Goal: Information Seeking & Learning: Learn about a topic

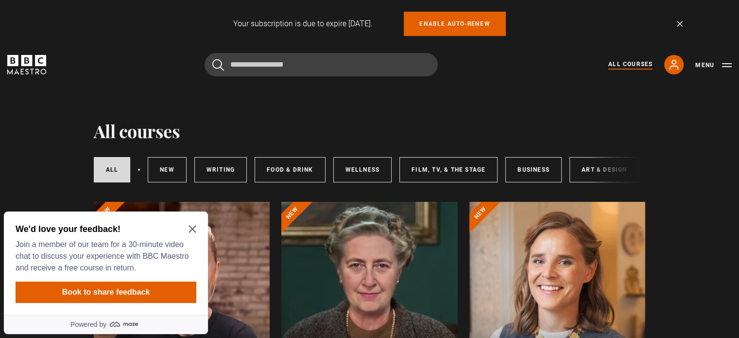
drag, startPoint x: 630, startPoint y: 63, endPoint x: 628, endPoint y: 77, distance: 14.4
click at [630, 63] on link "All Courses" at bounding box center [631, 65] width 44 height 10
click at [193, 228] on icon "Close Maze Prompt" at bounding box center [192, 229] width 7 height 7
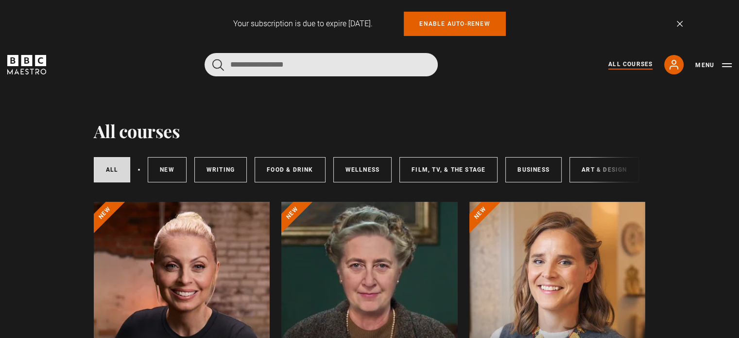
click at [292, 62] on input "Search" at bounding box center [321, 64] width 233 height 23
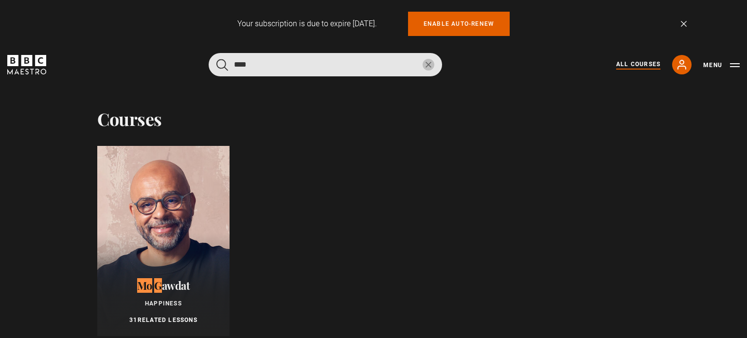
type input "****"
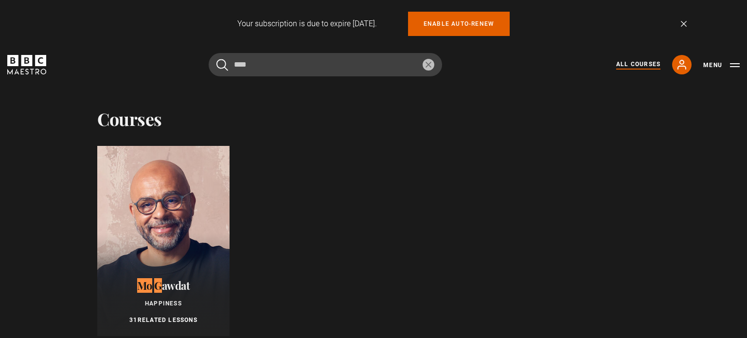
click at [164, 180] on div at bounding box center [163, 241] width 132 height 190
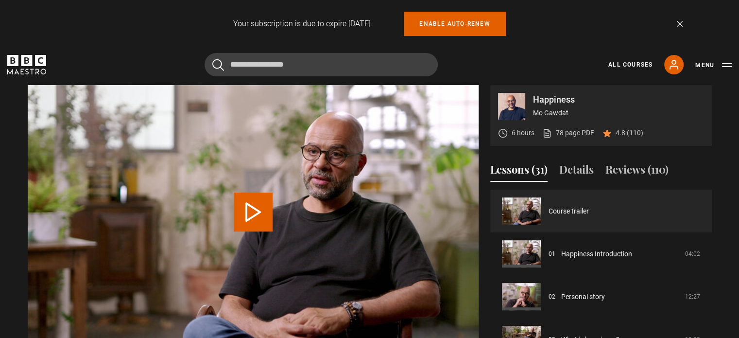
scroll to position [389, 0]
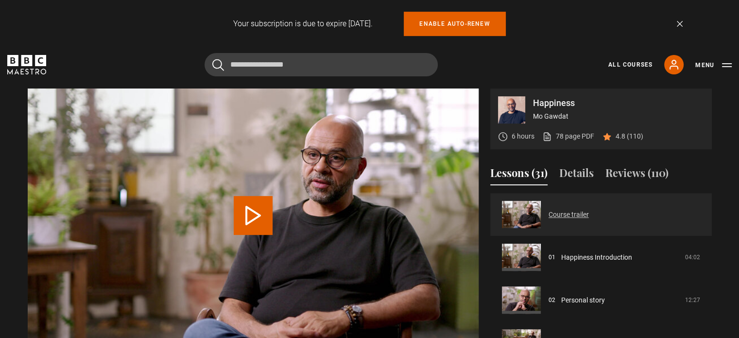
click at [549, 216] on link "Course trailer" at bounding box center [569, 214] width 40 height 10
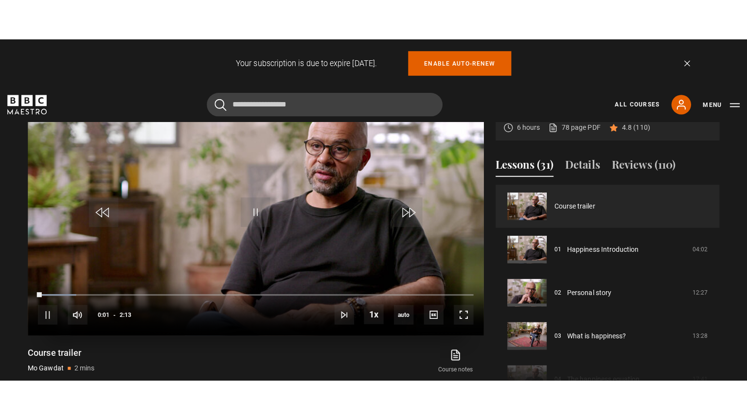
scroll to position [438, 0]
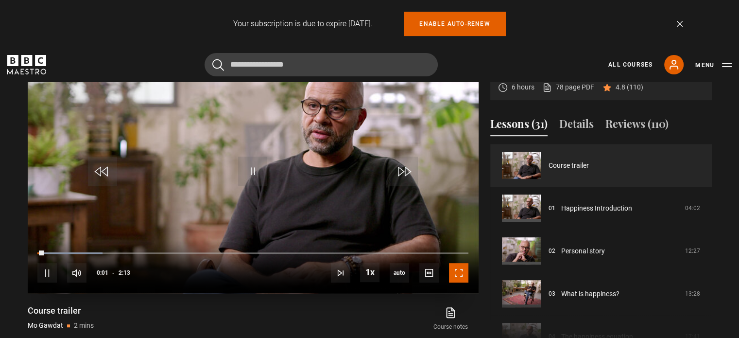
click at [454, 271] on span "Video Player" at bounding box center [458, 272] width 19 height 19
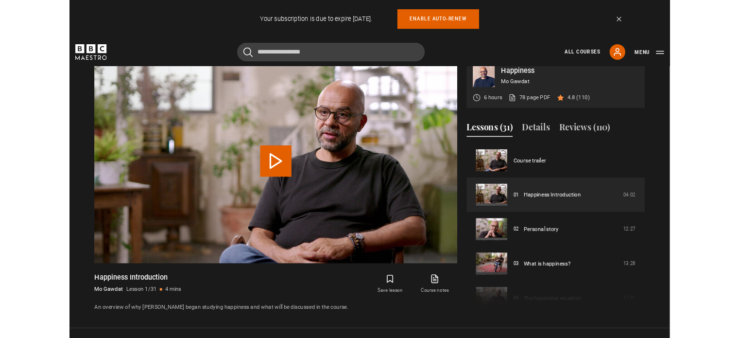
scroll to position [472, 0]
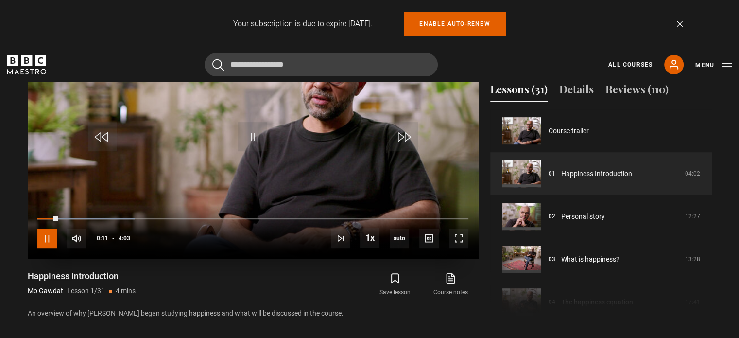
click at [52, 235] on span "Video Player" at bounding box center [46, 237] width 19 height 19
drag, startPoint x: 257, startPoint y: 128, endPoint x: 268, endPoint y: 120, distance: 13.6
click at [257, 128] on span "Video Player" at bounding box center [252, 136] width 29 height 29
click at [43, 216] on div "10s Skip Back 10 seconds Pause 10s Skip Forward 10 seconds Loaded : 51.44% 0:03…" at bounding box center [253, 232] width 451 height 54
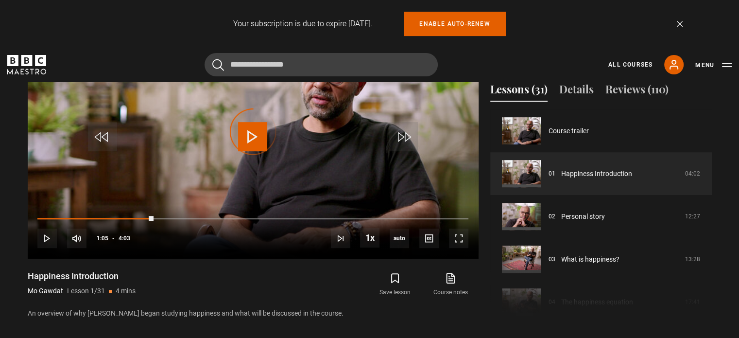
drag, startPoint x: 153, startPoint y: 217, endPoint x: 0, endPoint y: 214, distance: 152.7
click at [0, 214] on section "Happiness Mo Gawdat 6 hours 78 page PDF (opens in new tab) 4.8 (110) Video Play…" at bounding box center [369, 152] width 739 height 373
click at [457, 235] on span "Video Player" at bounding box center [458, 237] width 19 height 19
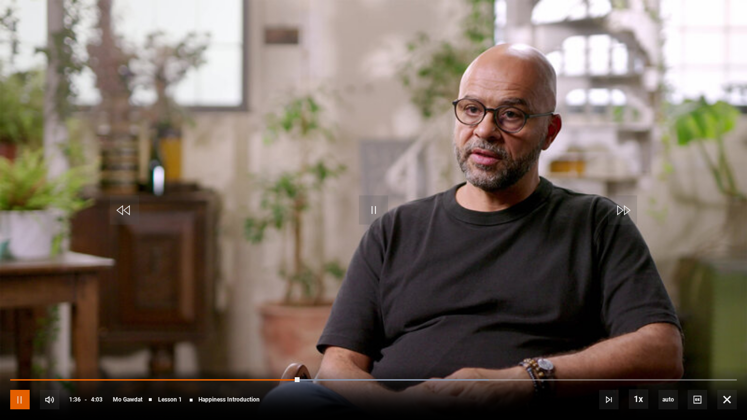
click at [23, 337] on span "Video Player" at bounding box center [19, 399] width 19 height 19
click at [369, 212] on span "Video Player" at bounding box center [373, 209] width 29 height 29
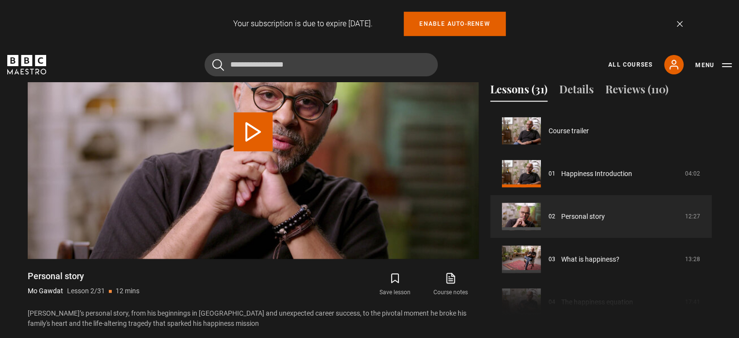
scroll to position [43, 0]
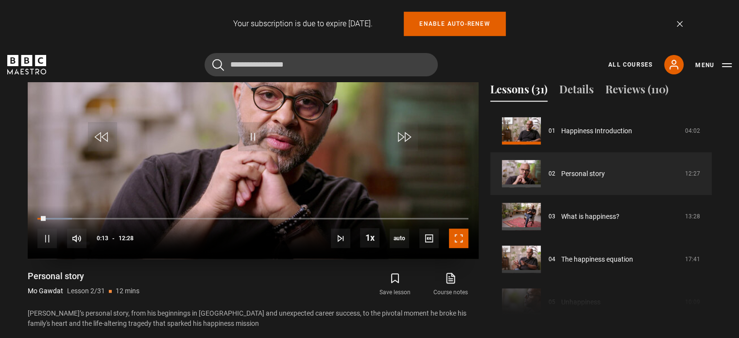
click at [457, 232] on span "Video Player" at bounding box center [458, 237] width 19 height 19
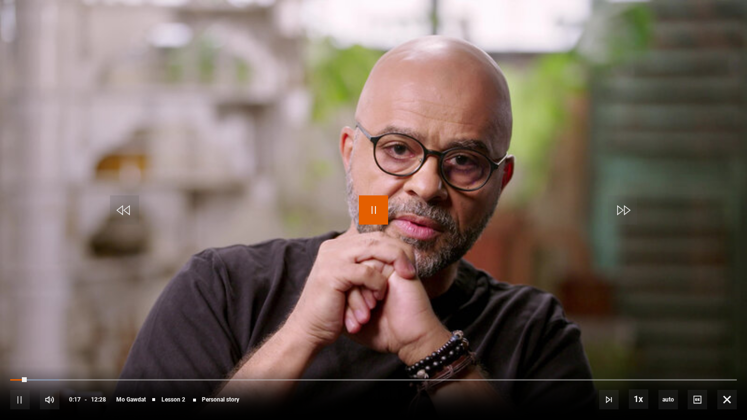
click at [375, 210] on span "Video Player" at bounding box center [373, 209] width 29 height 29
drag, startPoint x: 381, startPoint y: 202, endPoint x: 390, endPoint y: 211, distance: 13.1
click at [381, 202] on span "Video Player" at bounding box center [373, 209] width 29 height 29
click at [365, 208] on span "Video Player" at bounding box center [373, 209] width 29 height 29
drag, startPoint x: 375, startPoint y: 220, endPoint x: 644, endPoint y: 165, distance: 273.9
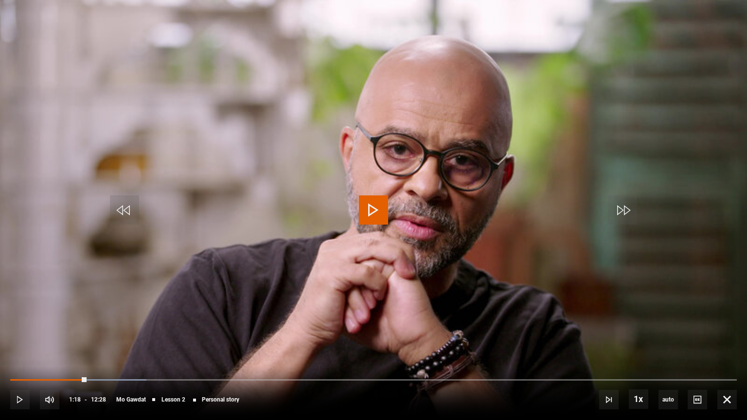
click at [375, 220] on span "Video Player" at bounding box center [373, 209] width 29 height 29
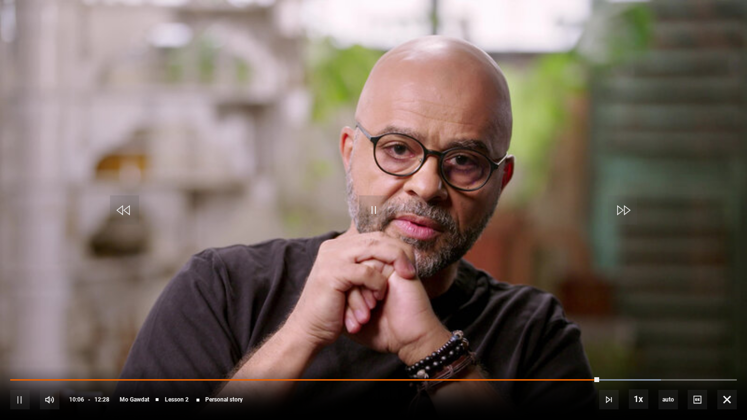
click at [528, 337] on div "10s Skip Back 10 seconds Pause 10s Skip Forward 10 seconds Loaded : 89.57% 10:0…" at bounding box center [373, 393] width 747 height 54
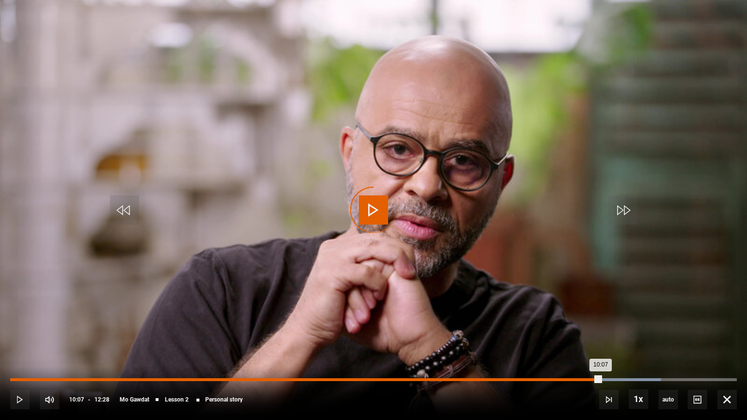
click at [529, 337] on div "Loaded : 89.57% 08:55 10:07" at bounding box center [373, 379] width 726 height 3
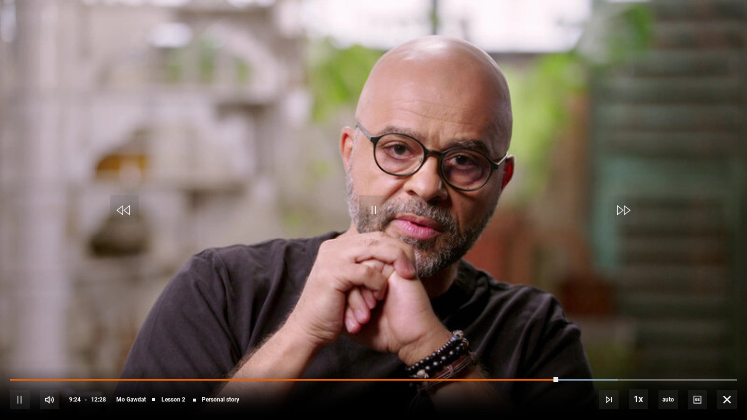
click at [492, 337] on div "10s Skip Back 10 seconds Pause 10s Skip Forward 10 seconds Loaded : 83.56% 08:1…" at bounding box center [373, 393] width 747 height 54
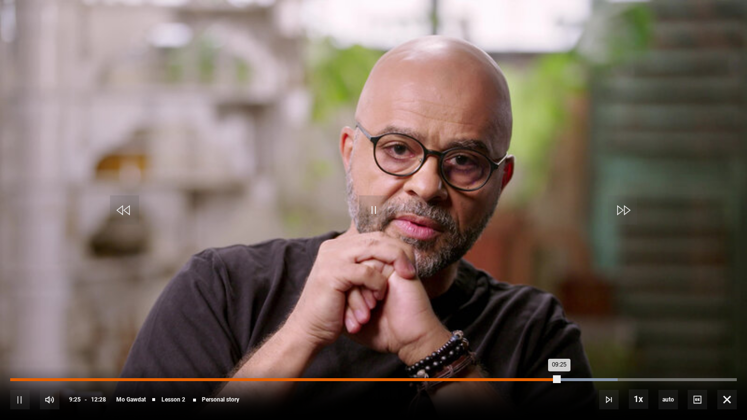
click at [495, 337] on div "Loaded : 83.56% 08:19 09:25" at bounding box center [373, 379] width 726 height 3
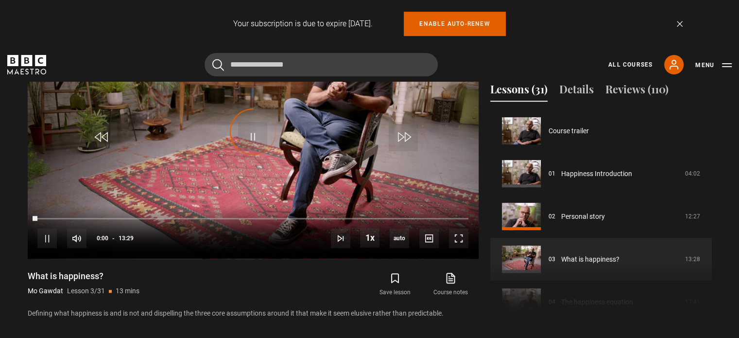
scroll to position [86, 0]
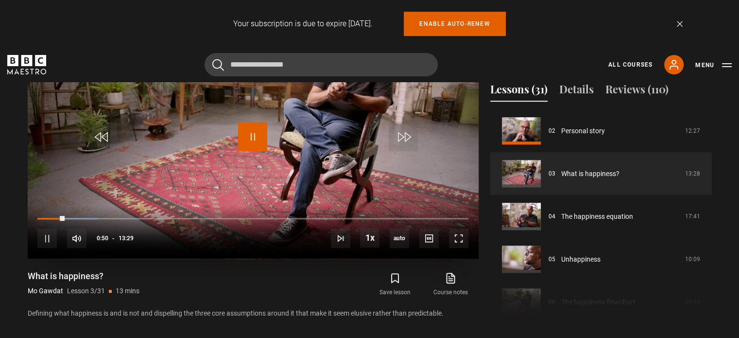
click at [249, 136] on span "Video Player" at bounding box center [252, 136] width 29 height 29
